Goal: Book appointment/travel/reservation

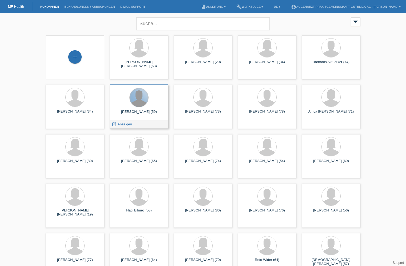
click at [137, 103] on div at bounding box center [139, 97] width 19 height 19
click at [124, 123] on span "Anzeigen" at bounding box center [125, 124] width 14 height 4
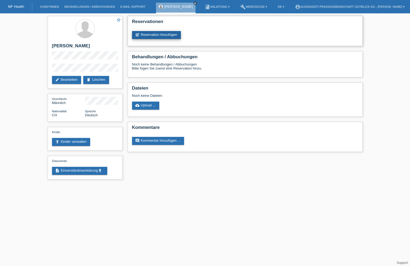
click at [172, 37] on link "post_add Reservation hinzufügen" at bounding box center [156, 35] width 49 height 8
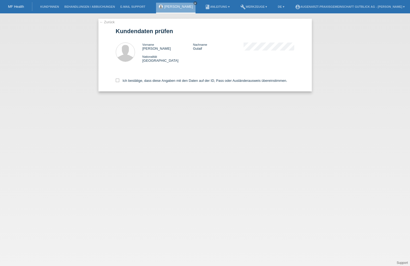
click at [180, 82] on div "Ich bestätige, dass diese Angaben mit den Daten auf der ID, Pass oder Ausländer…" at bounding box center [205, 79] width 179 height 23
click at [118, 80] on icon at bounding box center [117, 79] width 3 height 3
click at [118, 80] on input "Ich bestätige, dass diese Angaben mit den Daten auf der ID, Pass oder Ausländer…" at bounding box center [117, 79] width 3 height 3
checkbox input "true"
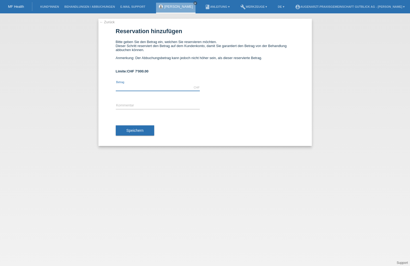
click at [164, 86] on input "text" at bounding box center [158, 87] width 84 height 7
type input "3960.00"
click at [167, 105] on input "text" at bounding box center [158, 105] width 84 height 7
type input "Cat OP"
click at [138, 134] on button "Speichern" at bounding box center [135, 130] width 38 height 10
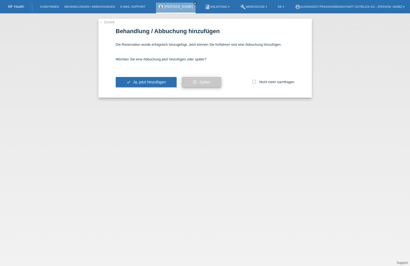
click at [204, 84] on button "schedule Später" at bounding box center [201, 82] width 39 height 10
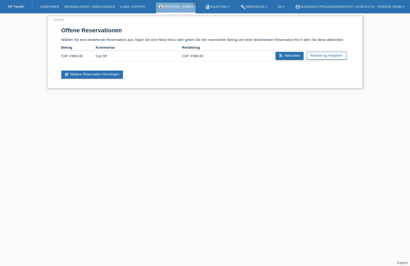
click at [196, 56] on td "CHF 3'960.00" at bounding box center [199, 56] width 34 height 10
click at [114, 54] on td "Cat OP" at bounding box center [139, 56] width 86 height 10
click at [96, 54] on td "Cat OP" at bounding box center [139, 56] width 86 height 10
click at [106, 56] on td "Cat OP" at bounding box center [139, 56] width 86 height 10
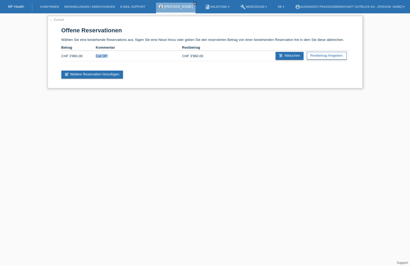
click at [106, 56] on td "Cat OP" at bounding box center [139, 56] width 86 height 10
click at [80, 54] on td "CHF 3'960.00" at bounding box center [78, 56] width 34 height 10
click at [183, 9] on div "Paul-Alexander Gulaif close" at bounding box center [176, 8] width 40 height 11
click at [53, 19] on link "← Zurück" at bounding box center [56, 20] width 15 height 4
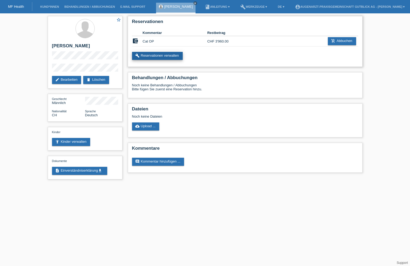
click at [159, 54] on link "build Reservationen verwalten" at bounding box center [157, 56] width 51 height 8
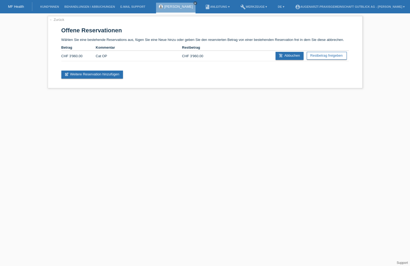
click at [18, 5] on link "MF Health" at bounding box center [16, 7] width 16 height 4
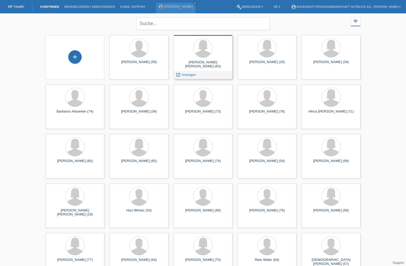
click at [210, 68] on div "[PERSON_NAME] [PERSON_NAME] (63)" at bounding box center [203, 64] width 50 height 9
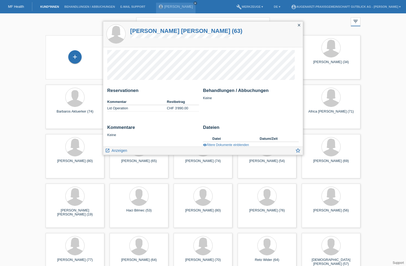
click at [298, 25] on icon "close" at bounding box center [299, 25] width 4 height 4
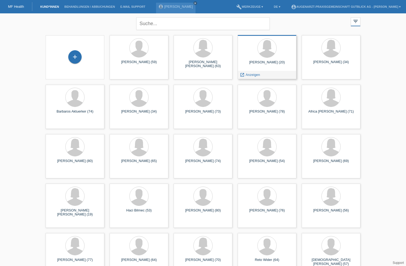
click at [274, 67] on div "Melindiana Osmani (20)" at bounding box center [267, 64] width 50 height 9
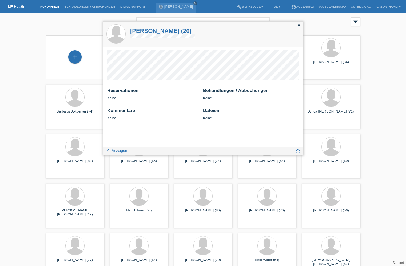
click at [299, 23] on icon "close" at bounding box center [299, 25] width 4 height 4
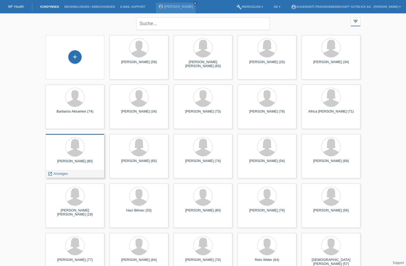
click at [79, 157] on div at bounding box center [75, 147] width 50 height 20
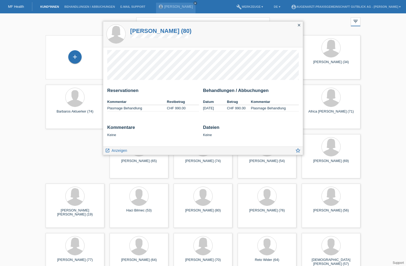
click at [298, 25] on icon "close" at bounding box center [299, 25] width 4 height 4
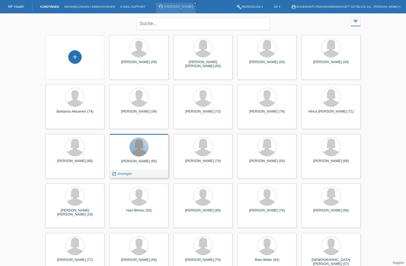
click at [136, 145] on div at bounding box center [139, 146] width 19 height 19
click at [138, 150] on div at bounding box center [139, 146] width 19 height 19
click at [141, 159] on div "Bosilika Cramatte-Peric (65)" at bounding box center [139, 163] width 50 height 9
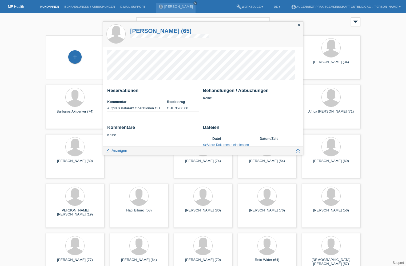
click at [336, 22] on div "close filter_list view_module Alle Kund*innen anzeigen star Markierte Kund*inne…" at bounding box center [203, 22] width 320 height 19
click at [396, 6] on link "account_circle Augenarzt-Praxisgemeinschaft Gutblick AG - Marc Krattinger ▾" at bounding box center [346, 6] width 115 height 3
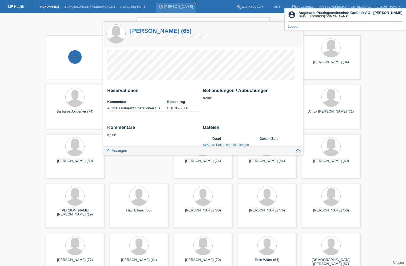
click at [290, 26] on link "Logout" at bounding box center [293, 26] width 11 height 4
